Goal: Find specific page/section: Find specific page/section

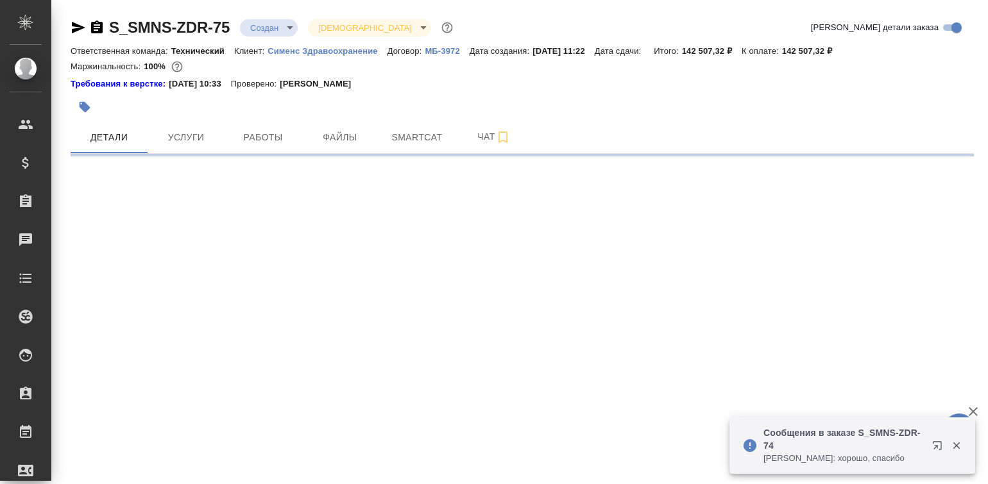
select select "RU"
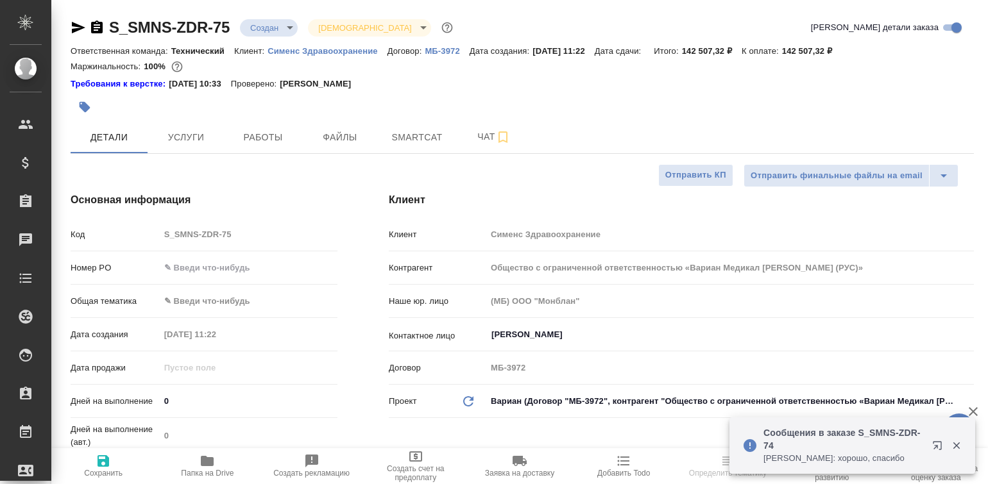
type textarea "x"
type input "[PERSON_NAME]"
type textarea "x"
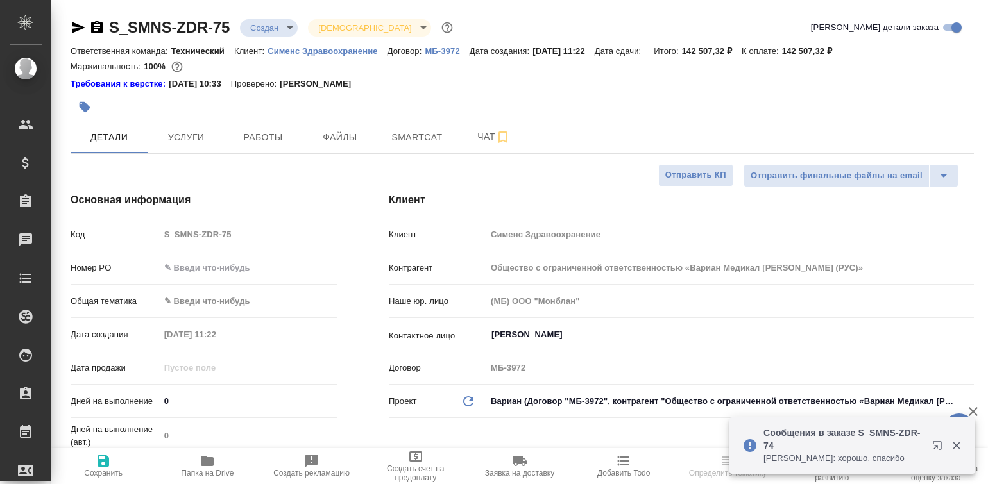
type textarea "x"
click at [322, 48] on p "Сименс Здравоохранение" at bounding box center [327, 51] width 120 height 10
select select "RU"
type textarea "x"
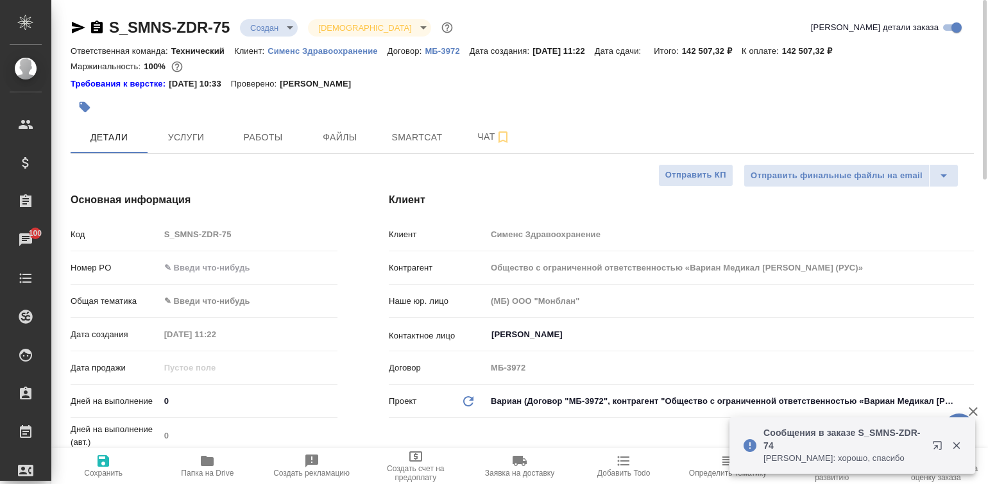
type textarea "x"
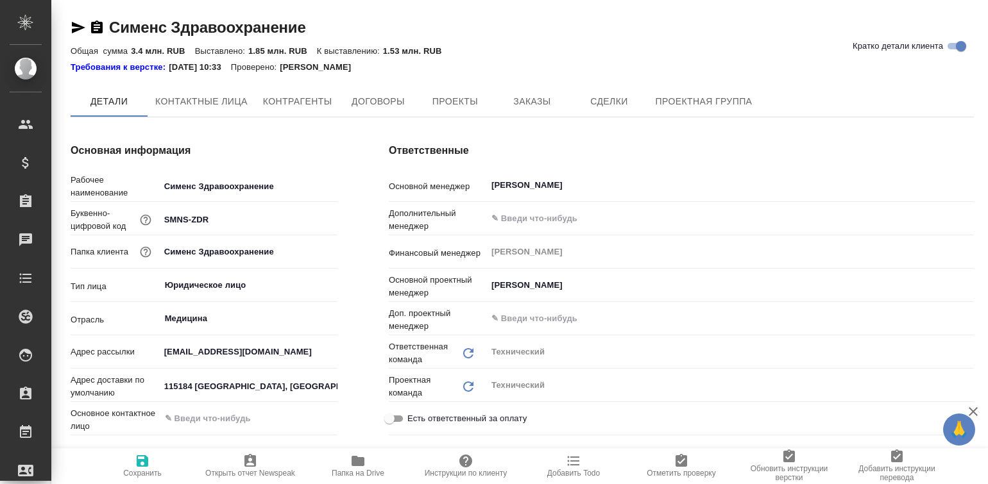
type textarea "x"
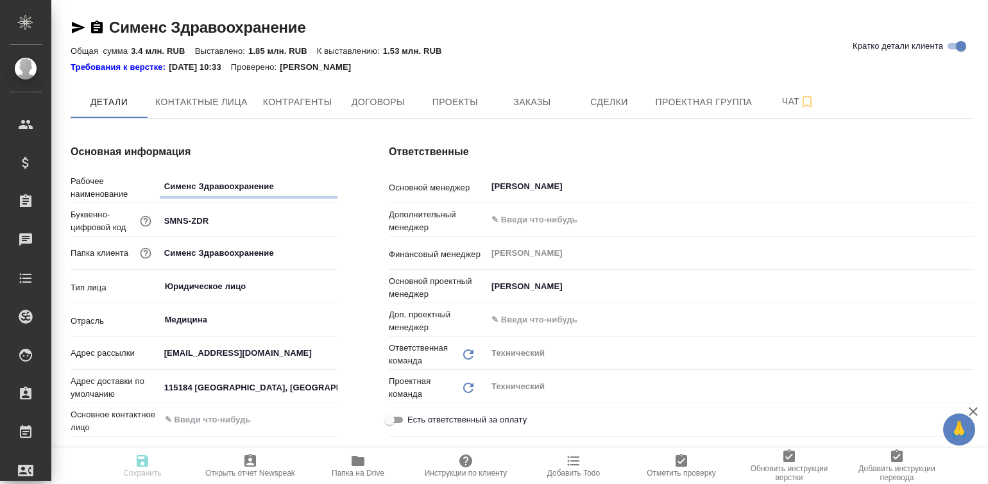
type textarea "x"
click at [464, 97] on span "Проекты" at bounding box center [455, 102] width 62 height 16
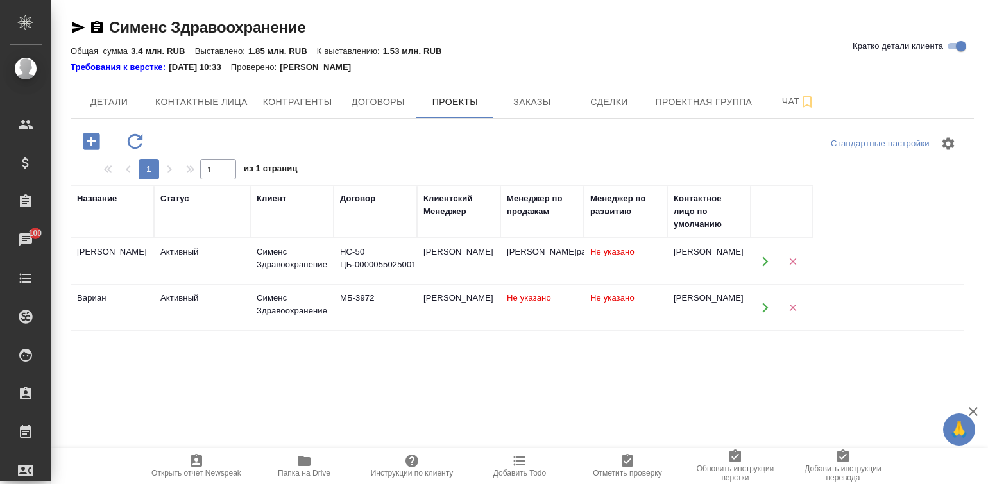
click at [461, 382] on div "Название Статус Клиент Договор Клиентский Менеджер Менеджер по продажам Менедже…" at bounding box center [517, 435] width 893 height 500
